Goal: Task Accomplishment & Management: Manage account settings

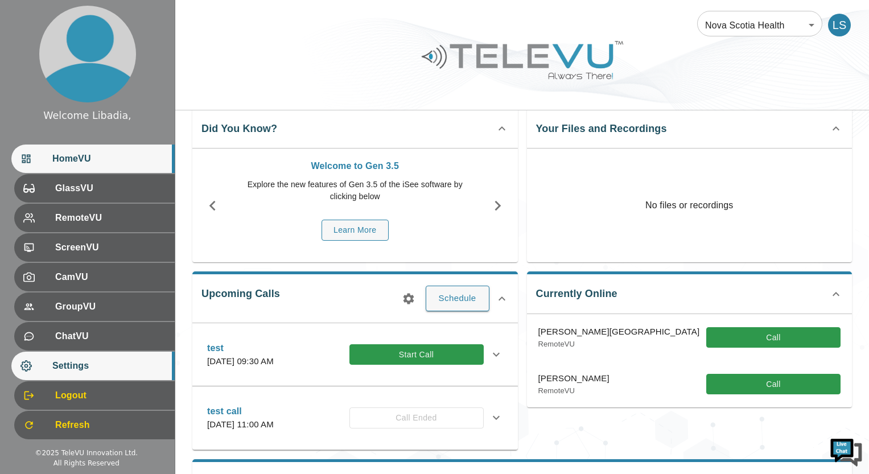
scroll to position [57, 0]
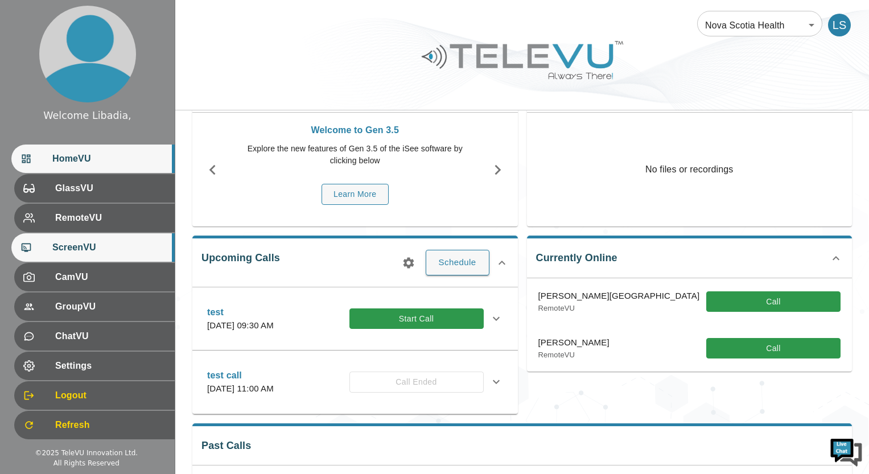
click at [77, 247] on span "ScreenVU" at bounding box center [108, 248] width 113 height 14
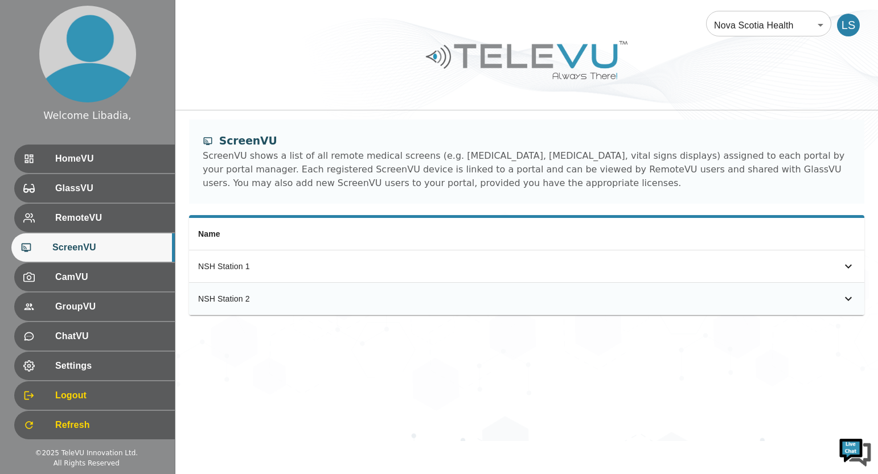
click at [230, 301] on div "NSH Station 2" at bounding box center [362, 298] width 329 height 11
click at [844, 299] on icon "simple table" at bounding box center [848, 299] width 14 height 14
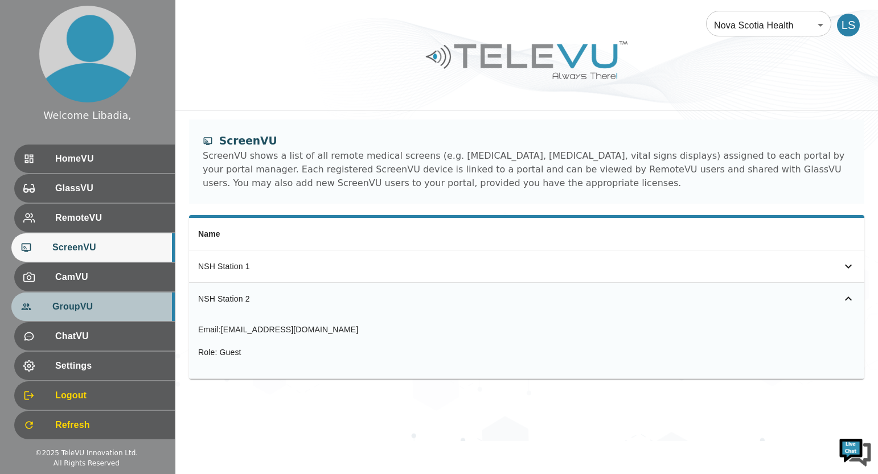
click at [85, 307] on span "GroupVU" at bounding box center [108, 307] width 113 height 14
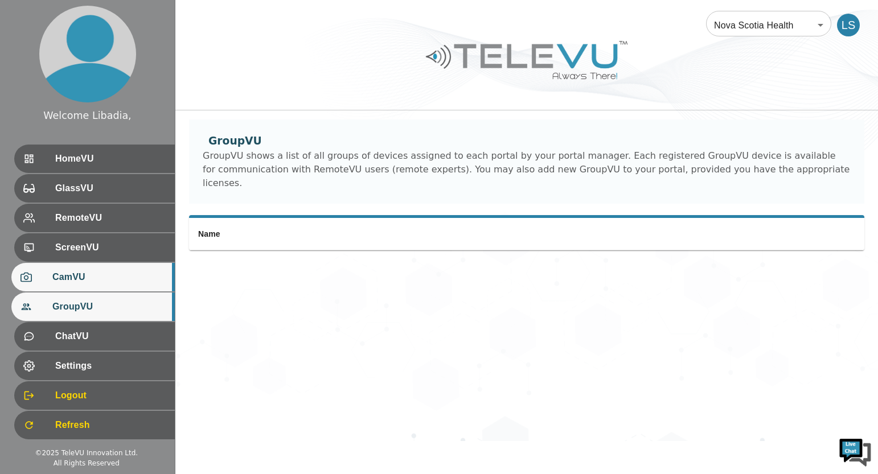
click at [68, 276] on span "CamVU" at bounding box center [108, 277] width 113 height 14
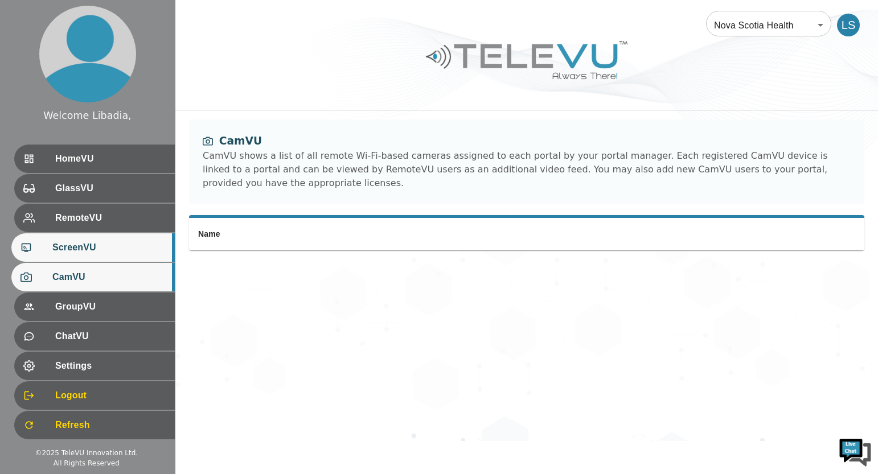
click at [75, 248] on span "ScreenVU" at bounding box center [108, 248] width 113 height 14
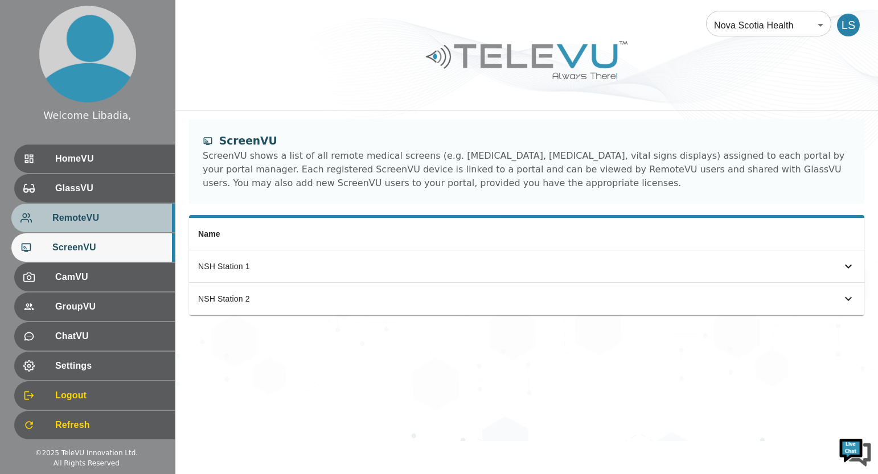
click at [72, 220] on span "RemoteVU" at bounding box center [108, 218] width 113 height 14
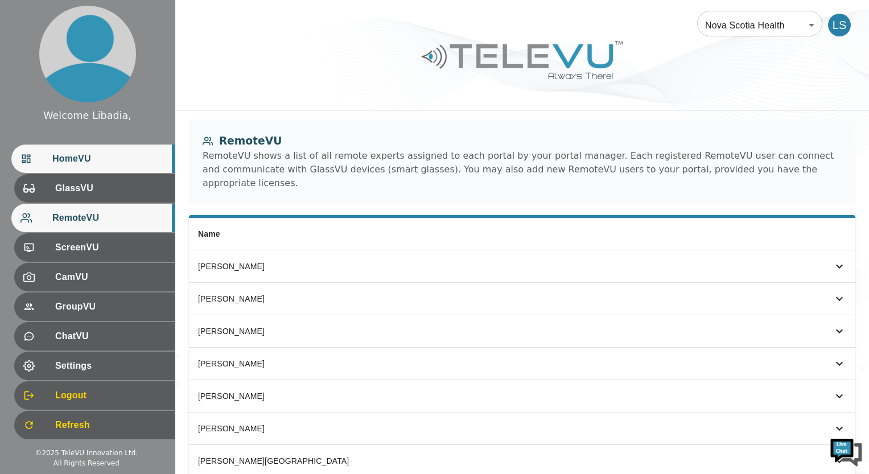
click at [75, 155] on span "HomeVU" at bounding box center [108, 159] width 113 height 14
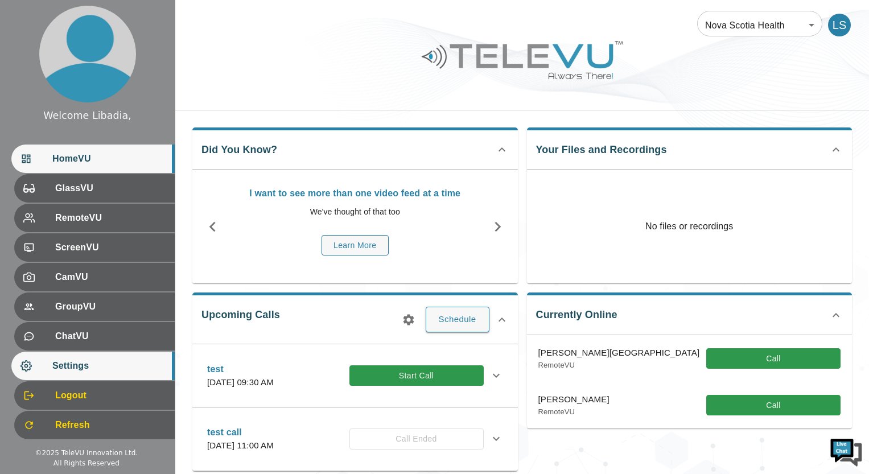
click at [67, 370] on span "Settings" at bounding box center [108, 366] width 113 height 14
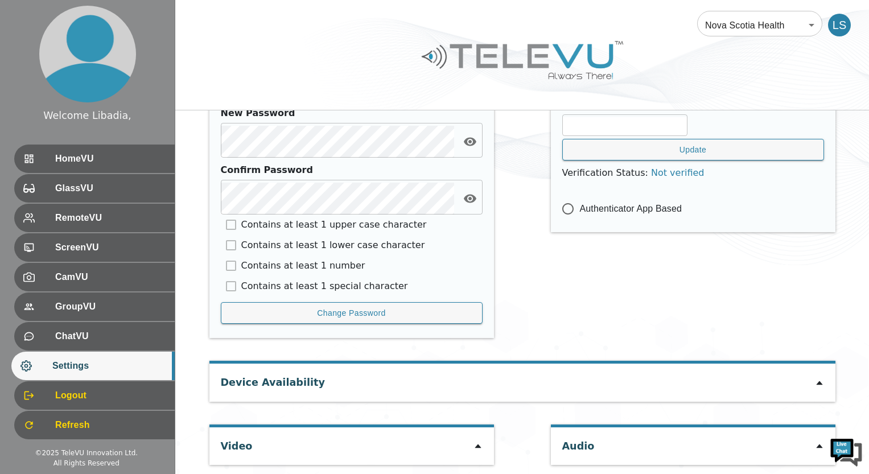
scroll to position [535, 0]
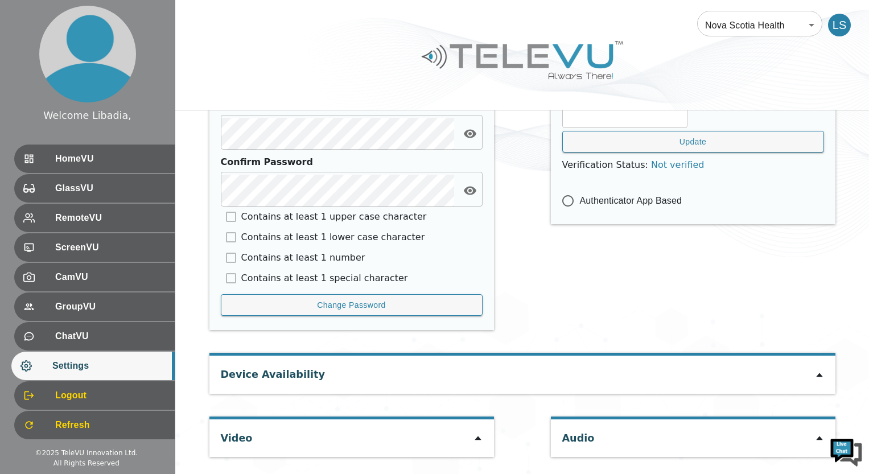
click at [477, 439] on icon at bounding box center [478, 439] width 6 height 4
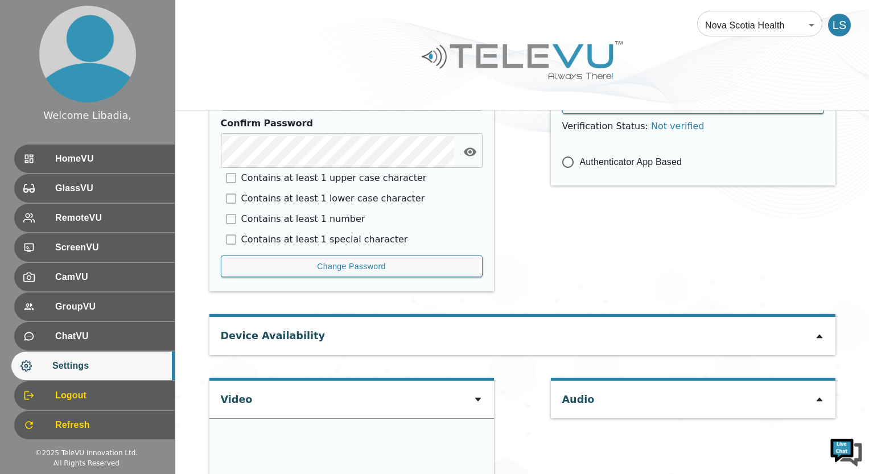
scroll to position [592, 0]
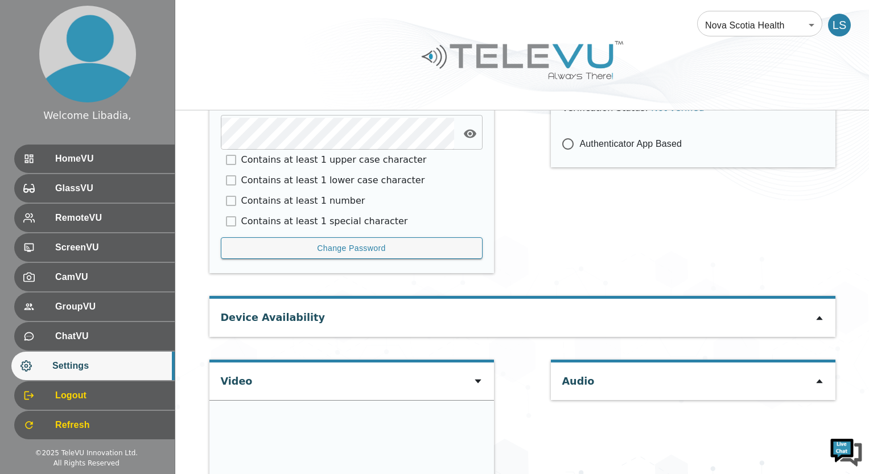
click at [324, 380] on div "Video" at bounding box center [351, 382] width 285 height 38
click at [371, 377] on div "Video" at bounding box center [351, 382] width 285 height 38
type input "606e348c0381316a1ad44f8fbec0de10bfd1fb335ade732bfa4c76c4da92197b"
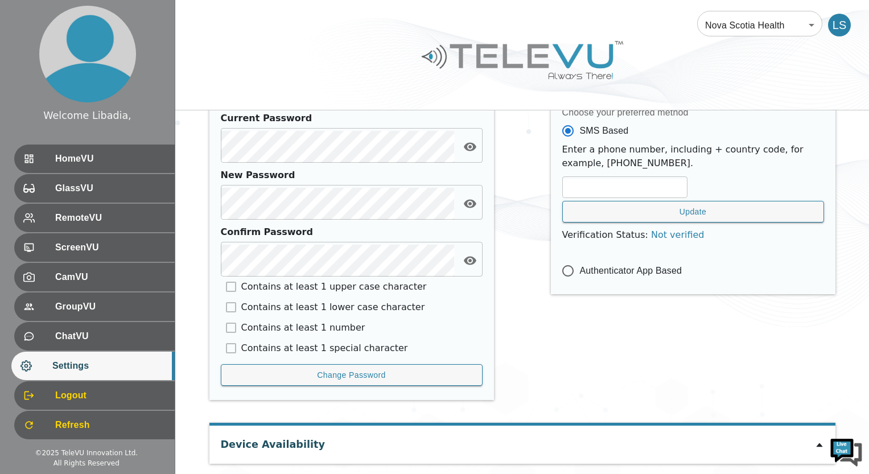
click at [693, 404] on div "Multifactor Authentication Choose your preferred method SMS Based Enter a phone…" at bounding box center [693, 235] width 285 height 353
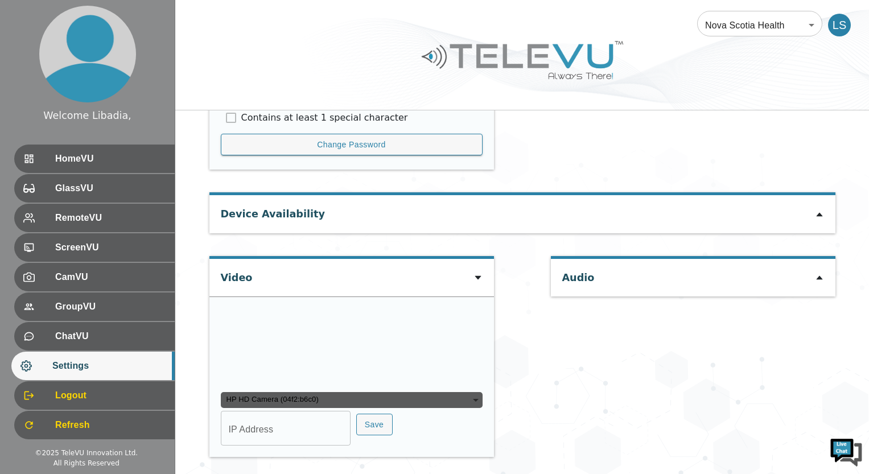
scroll to position [807, 0]
